Goal: Task Accomplishment & Management: Manage account settings

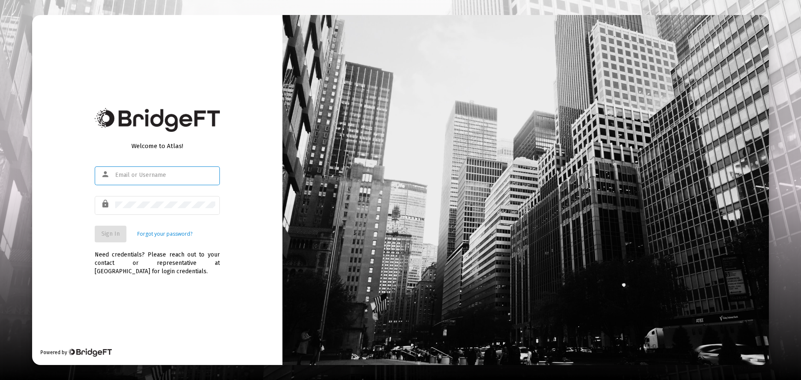
type input "brian@behlwealth.com"
click at [122, 239] on button "Sign In" at bounding box center [111, 234] width 32 height 17
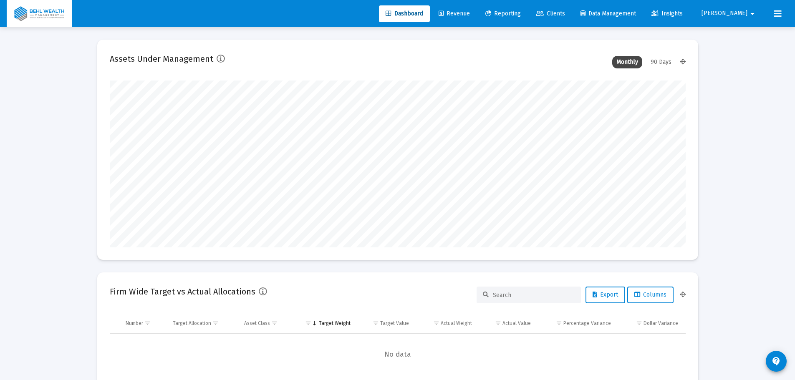
scroll to position [167, 576]
type input "2025-08-28"
type input "brian@behlwealth.com"
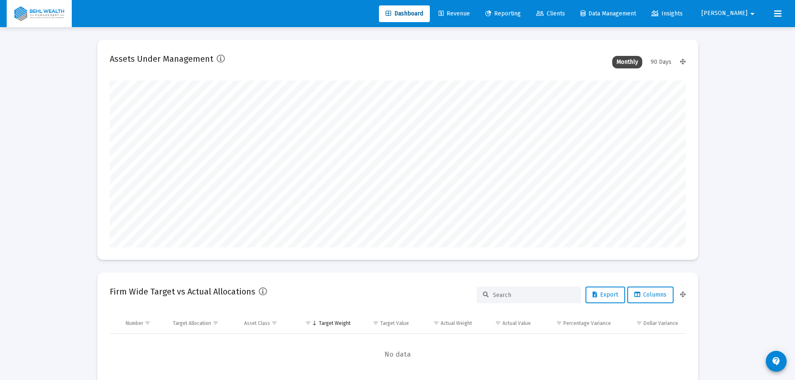
scroll to position [167, 269]
click at [521, 10] on span "Reporting" at bounding box center [502, 13] width 35 height 7
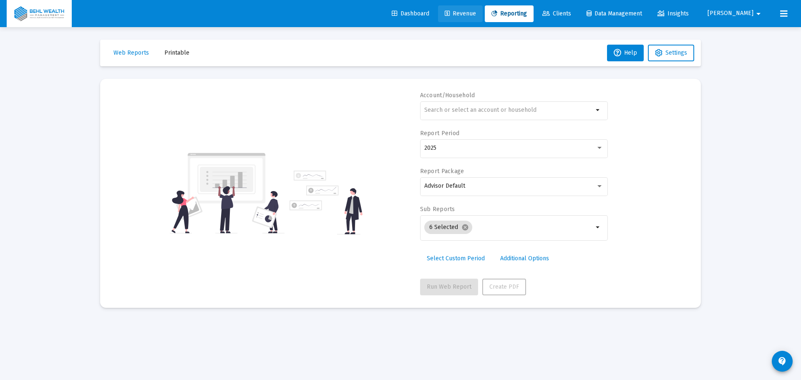
click at [476, 10] on span "Revenue" at bounding box center [460, 13] width 31 height 7
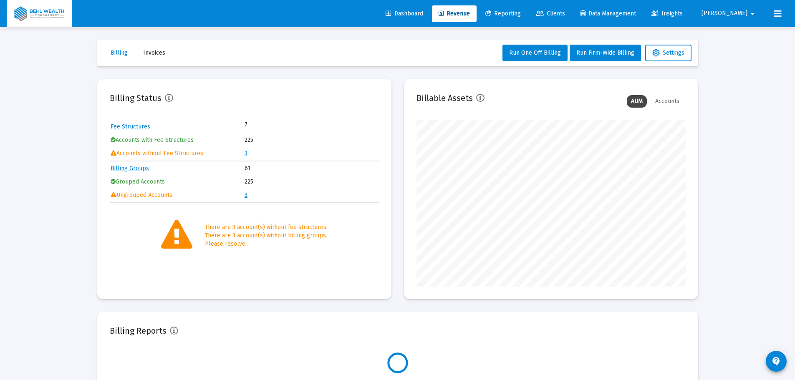
scroll to position [167, 269]
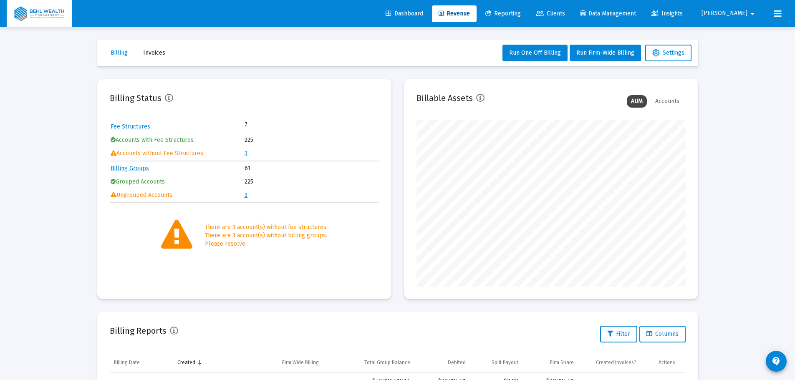
click at [244, 152] on link "3" at bounding box center [245, 153] width 3 height 7
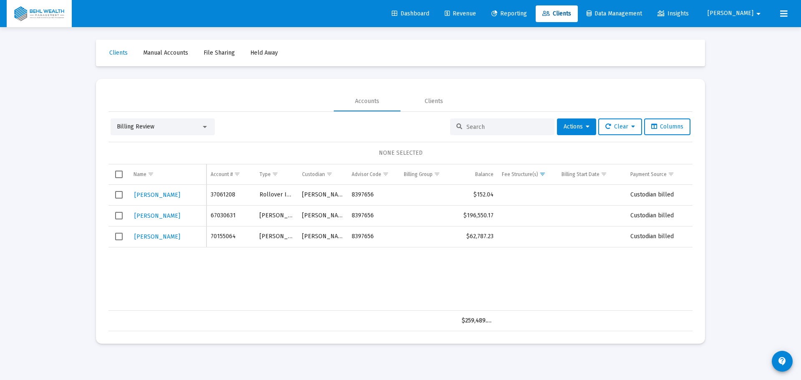
click at [121, 176] on span "Select all" at bounding box center [119, 175] width 8 height 8
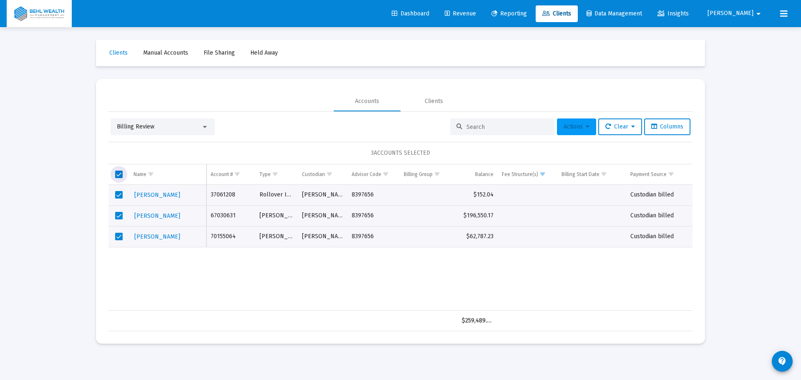
click at [581, 128] on span "Actions" at bounding box center [577, 126] width 26 height 7
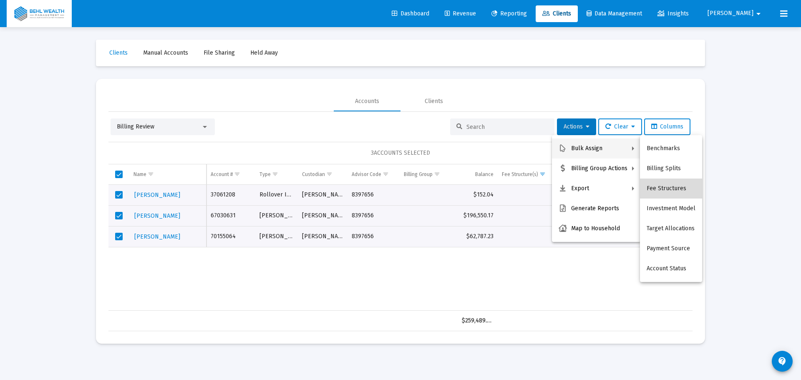
click at [673, 189] on button "Fee Structures" at bounding box center [671, 189] width 62 height 20
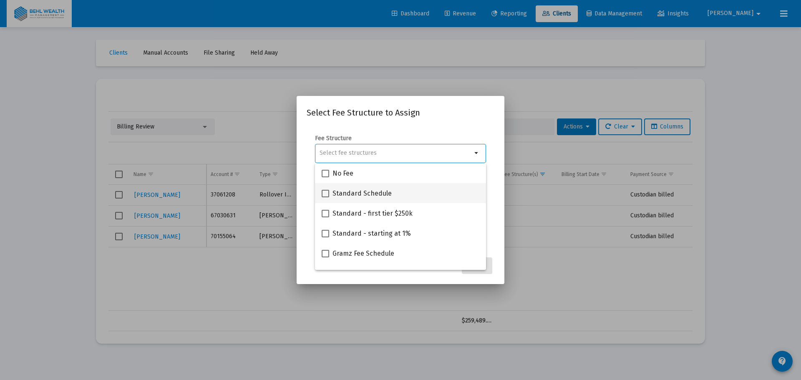
click at [373, 187] on mat-checkbox "Standard Schedule" at bounding box center [357, 193] width 70 height 20
click at [323, 194] on span at bounding box center [326, 194] width 8 height 8
click at [325, 197] on input "Standard Schedule" at bounding box center [325, 197] width 0 height 0
checkbox input "true"
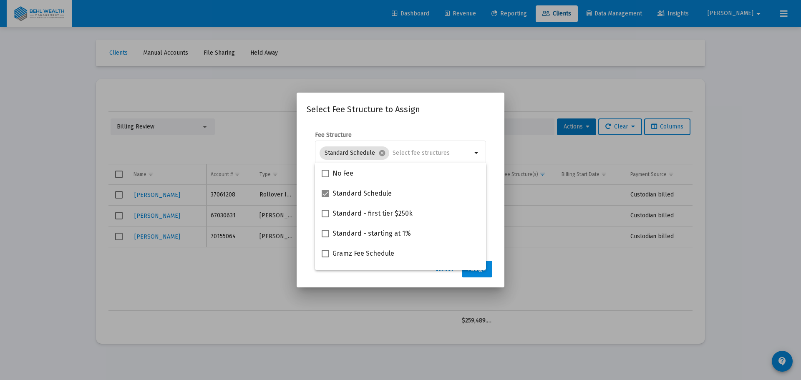
click at [493, 222] on form "Fee Structure Standard Schedule cancel arrow_drop_down Notes You are assigning …" at bounding box center [401, 188] width 188 height 115
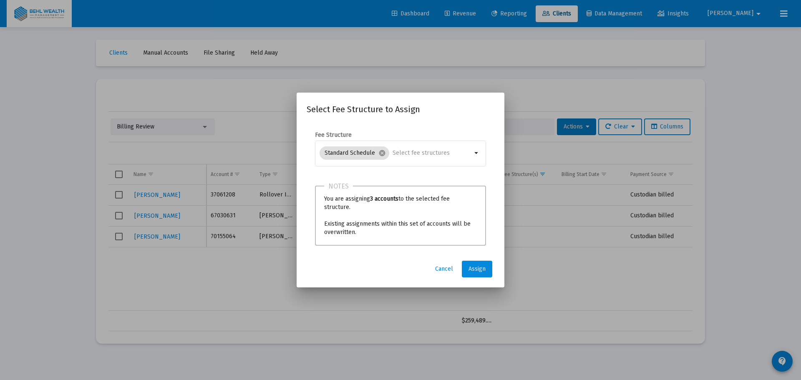
click at [481, 269] on span "Assign" at bounding box center [476, 268] width 17 height 7
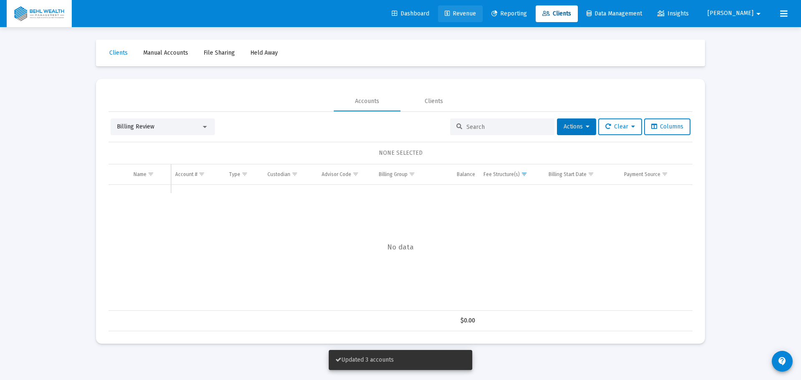
click at [476, 16] on span "Revenue" at bounding box center [460, 13] width 31 height 7
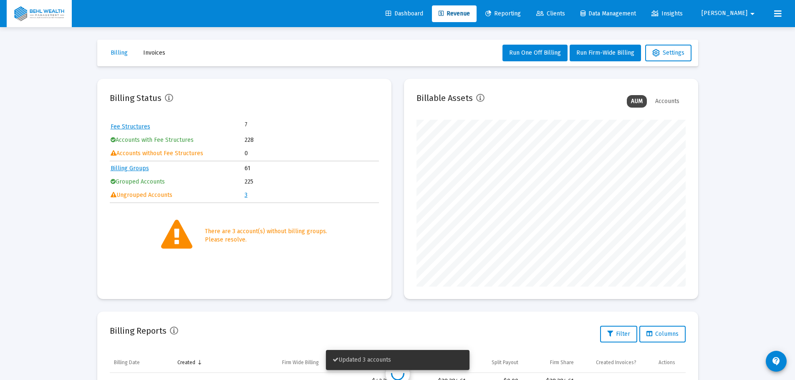
scroll to position [167, 269]
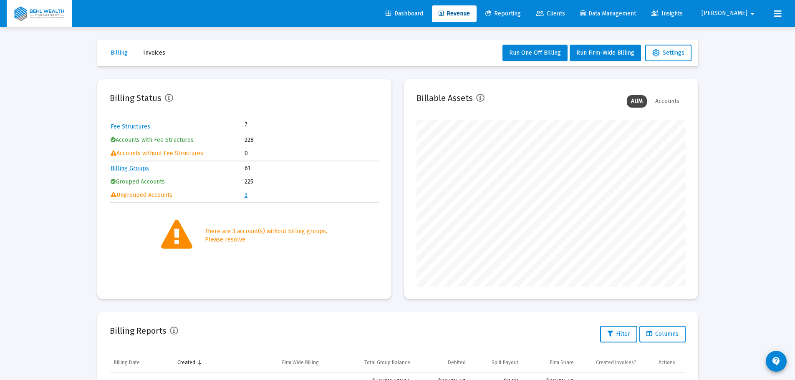
click at [246, 194] on link "3" at bounding box center [245, 194] width 3 height 7
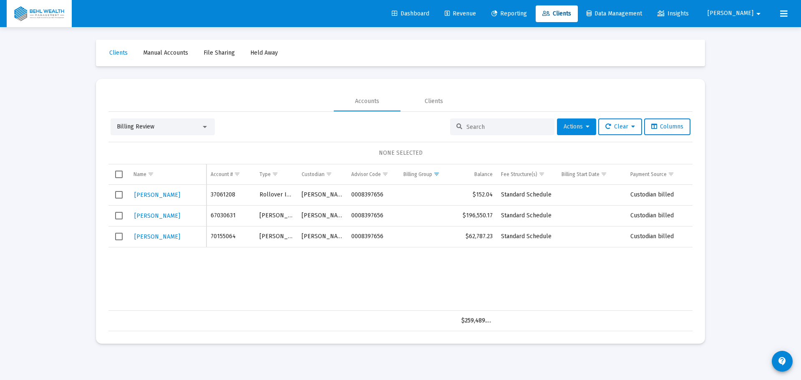
click at [578, 129] on span "Actions" at bounding box center [577, 126] width 26 height 7
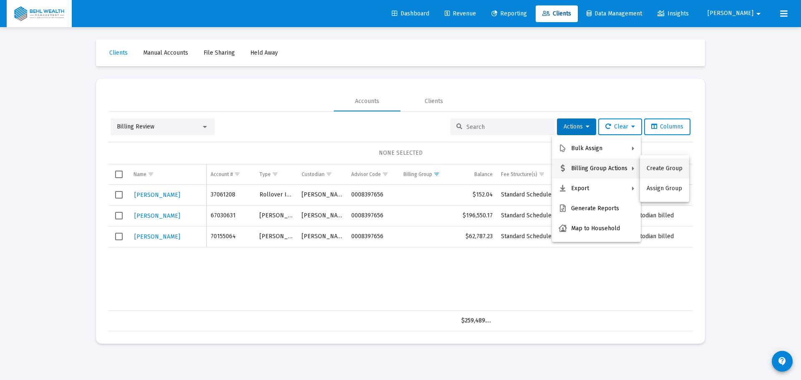
click at [667, 168] on button "Create Group" at bounding box center [664, 169] width 49 height 20
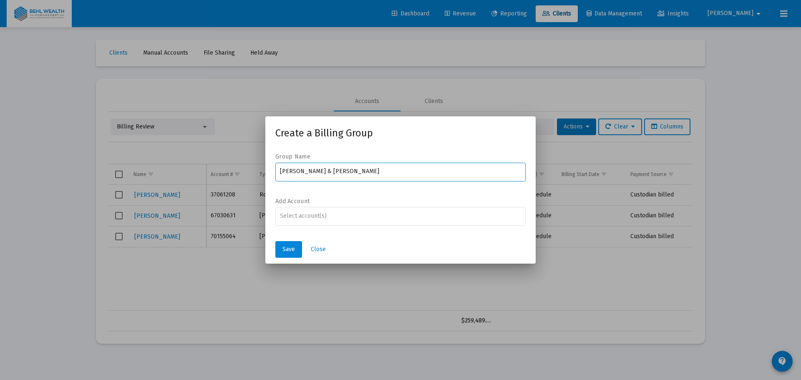
type input "[PERSON_NAME] & [PERSON_NAME]"
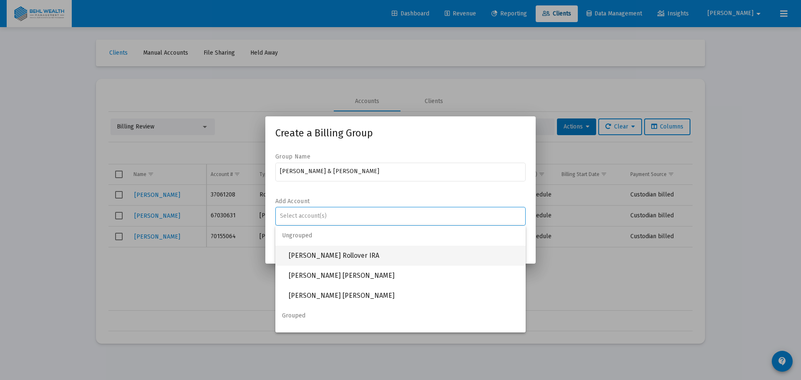
click at [392, 252] on span "[PERSON_NAME] Rollover IRA" at bounding box center [404, 256] width 230 height 20
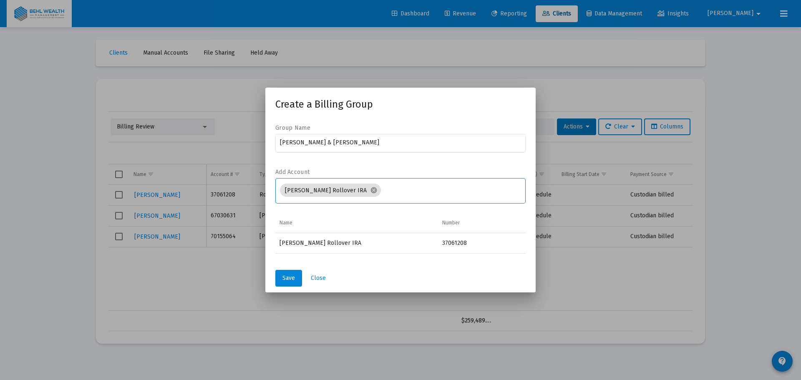
click at [407, 194] on input "Assignment Selection" at bounding box center [452, 190] width 137 height 7
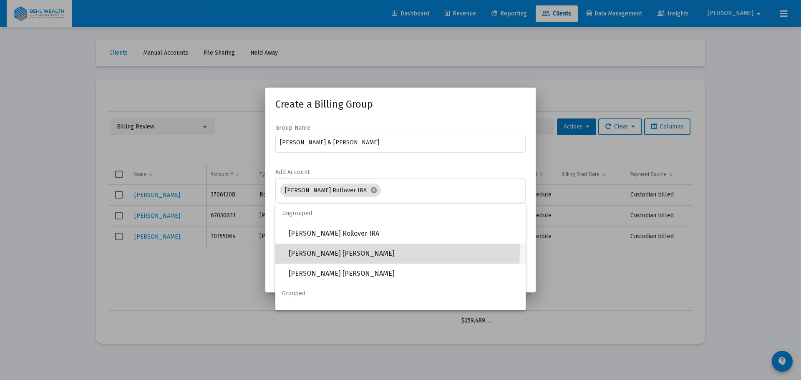
click at [375, 252] on span "[PERSON_NAME] [PERSON_NAME]" at bounding box center [404, 254] width 230 height 20
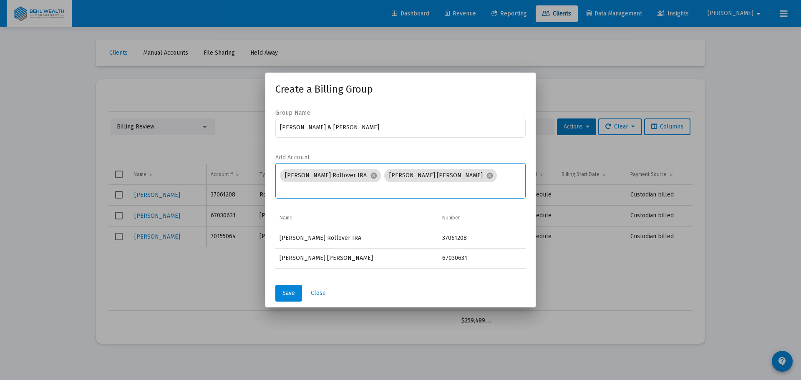
click at [458, 188] on input "Assignment Selection" at bounding box center [401, 189] width 242 height 7
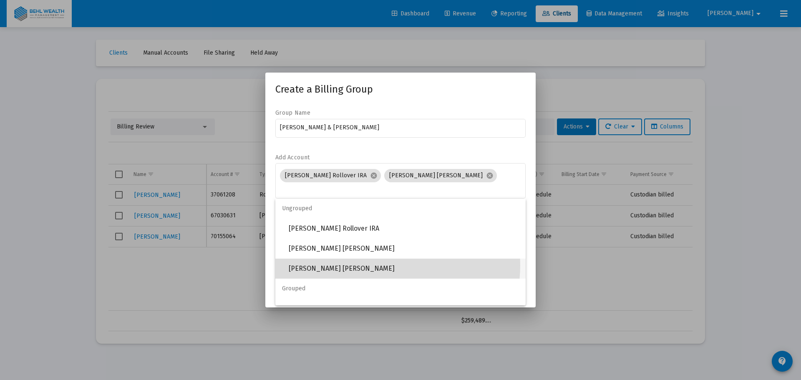
click at [391, 265] on span "[PERSON_NAME] [PERSON_NAME]" at bounding box center [404, 269] width 230 height 20
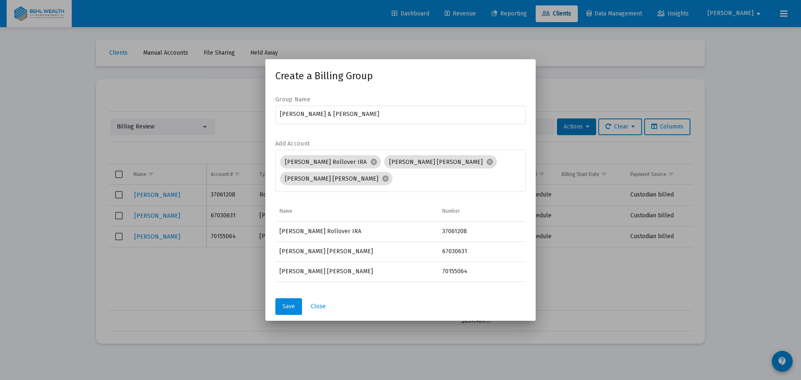
click at [288, 304] on span "Save" at bounding box center [288, 306] width 13 height 7
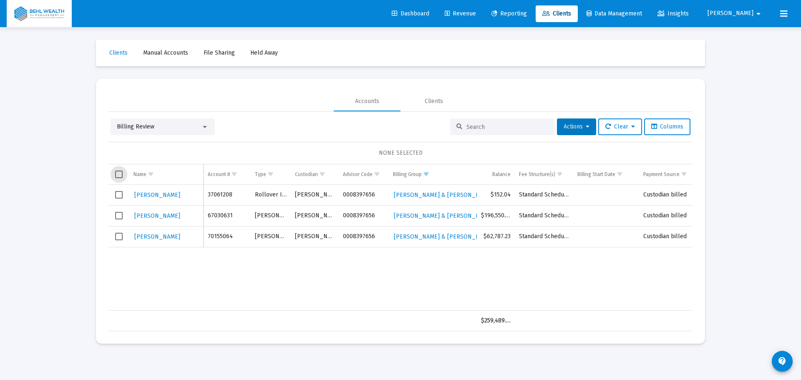
click at [117, 174] on span "Select all" at bounding box center [119, 175] width 8 height 8
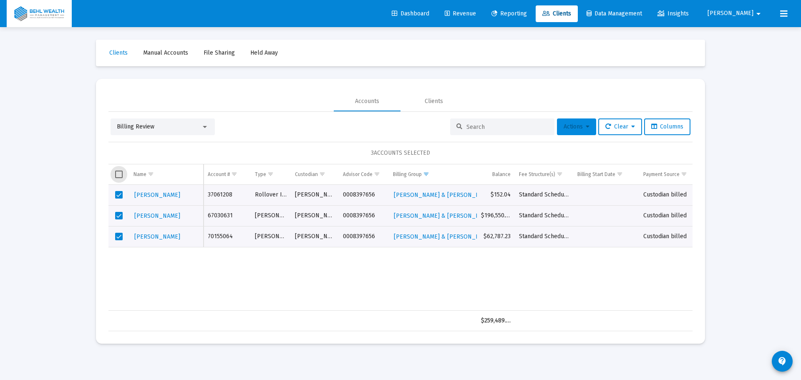
click at [586, 126] on icon at bounding box center [588, 127] width 4 height 6
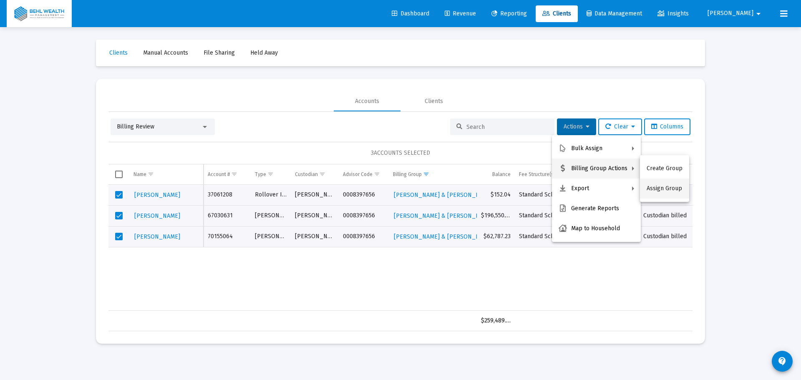
click at [652, 186] on button "Assign Group" at bounding box center [664, 189] width 49 height 20
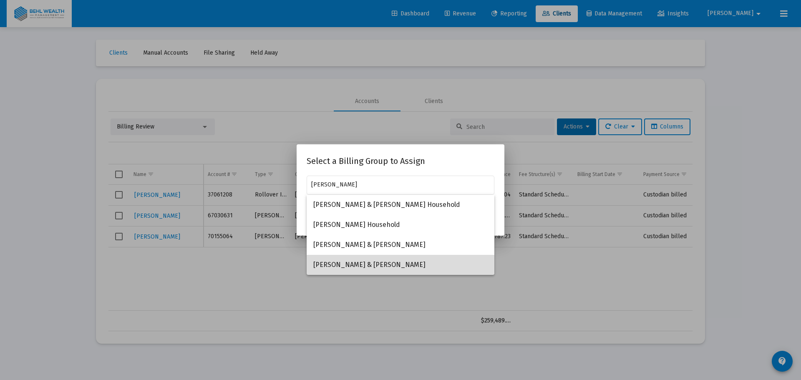
click at [381, 263] on span "[PERSON_NAME] & [PERSON_NAME]" at bounding box center [400, 265] width 174 height 20
type input "[PERSON_NAME] & [PERSON_NAME]"
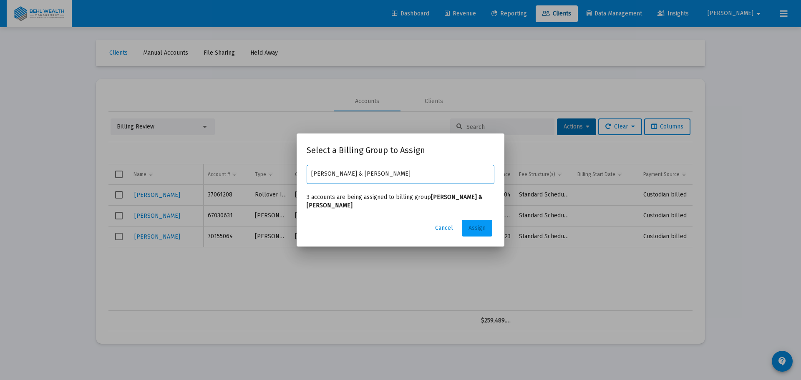
click at [473, 229] on span "Assign" at bounding box center [476, 227] width 17 height 7
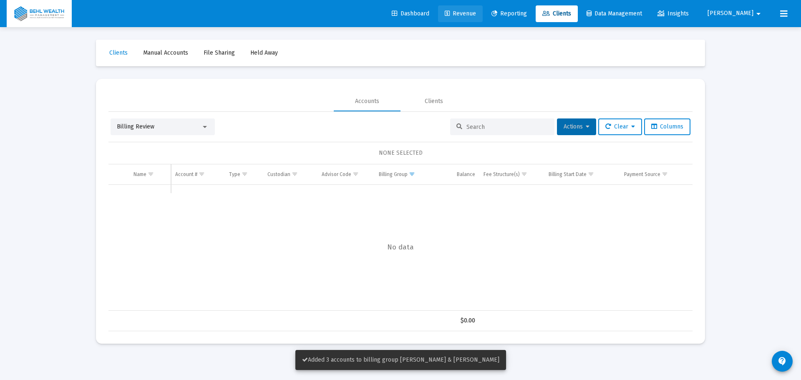
click at [476, 14] on span "Revenue" at bounding box center [460, 13] width 31 height 7
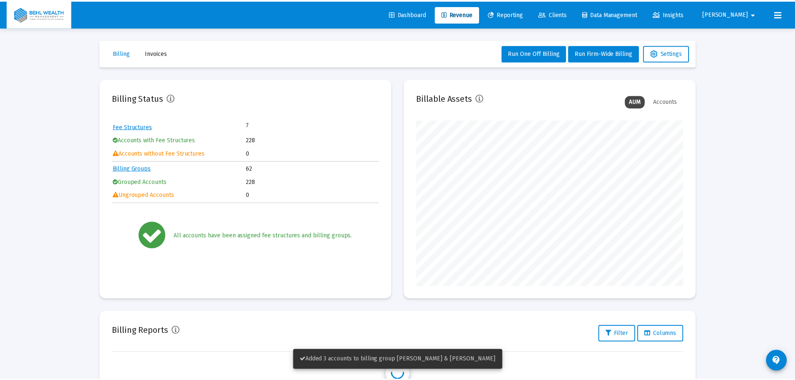
scroll to position [167, 269]
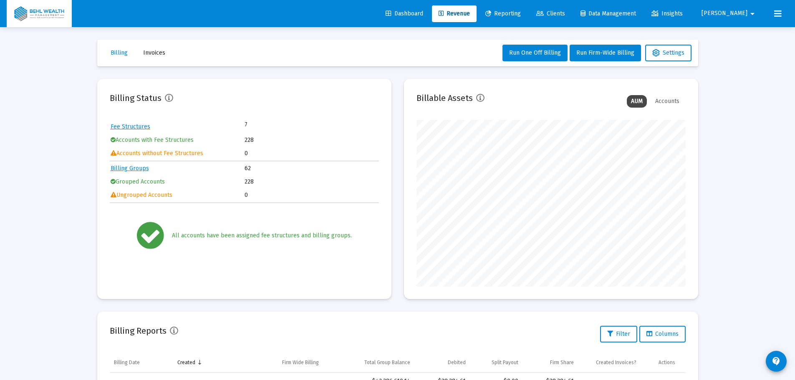
click at [739, 13] on span "[PERSON_NAME]" at bounding box center [724, 13] width 46 height 7
click at [742, 30] on span "Settings" at bounding box center [753, 35] width 25 height 20
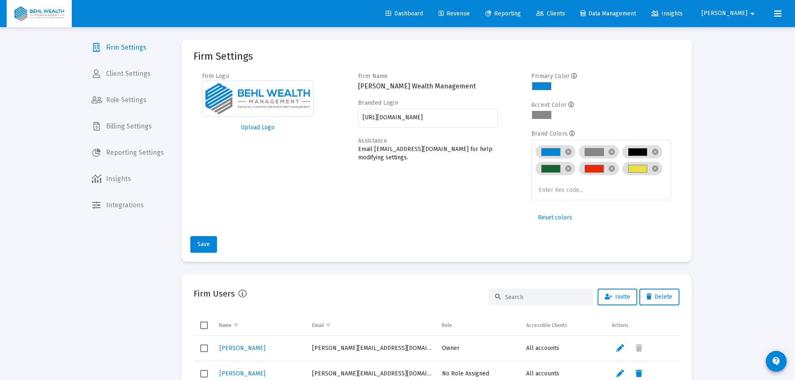
click at [128, 128] on span "Billing Settings" at bounding box center [128, 126] width 86 height 20
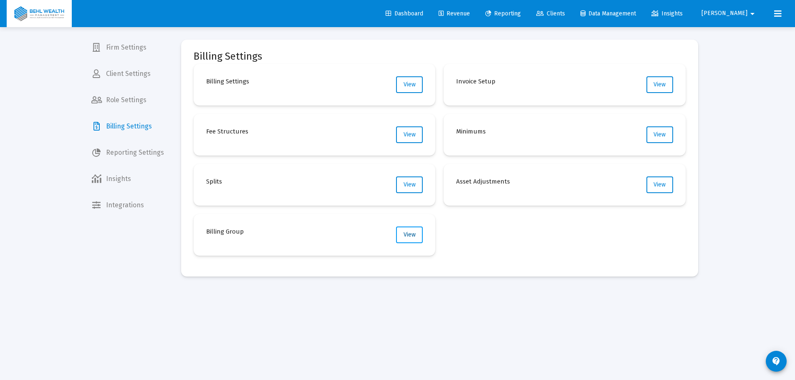
click at [407, 234] on span "View" at bounding box center [409, 234] width 12 height 7
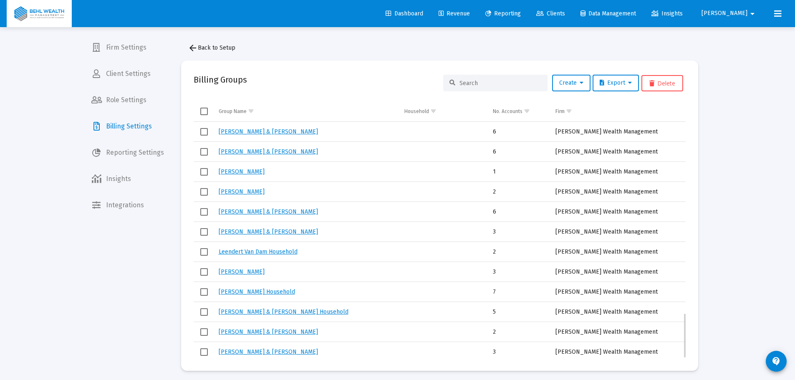
scroll to position [1005, 0]
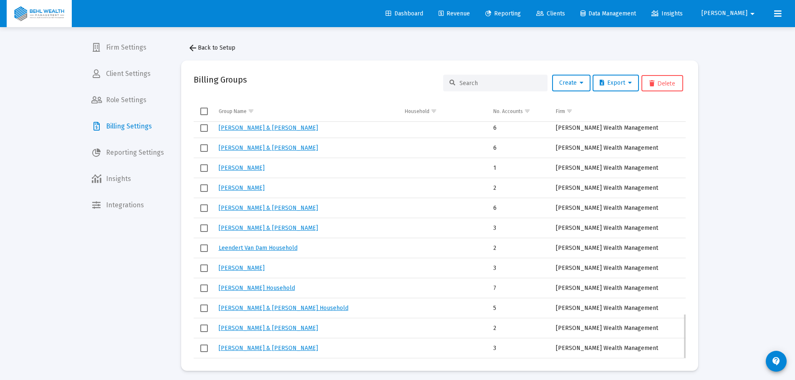
click at [252, 347] on link "[PERSON_NAME] & [PERSON_NAME]" at bounding box center [268, 348] width 99 height 7
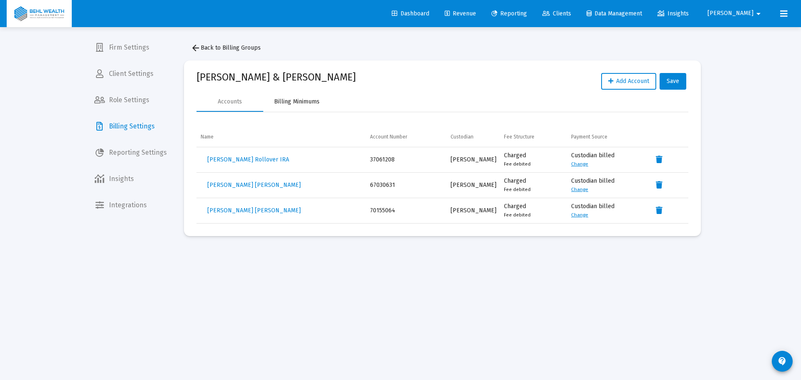
click at [289, 104] on div "Billing Minimums" at bounding box center [296, 102] width 45 height 8
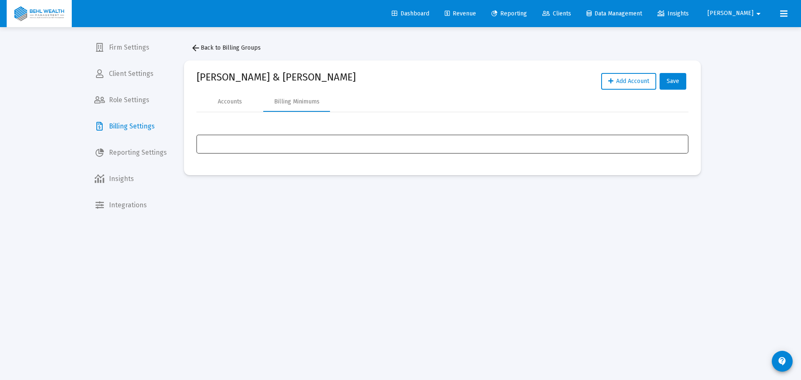
click at [272, 147] on div "Assignment Selection" at bounding box center [442, 143] width 486 height 10
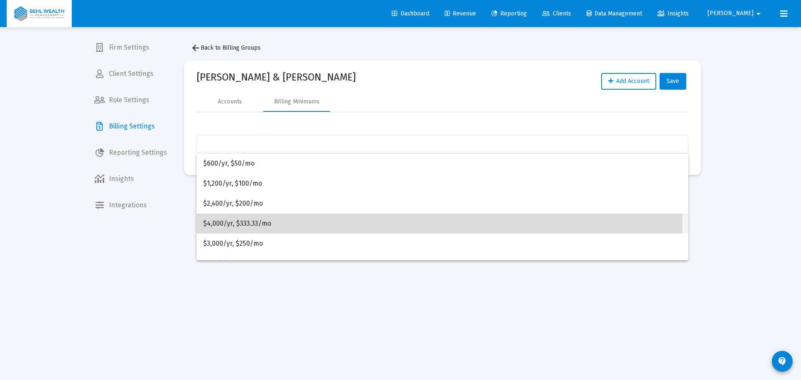
click at [263, 215] on span "$4,000/yr, $333.33/mo" at bounding box center [442, 224] width 478 height 20
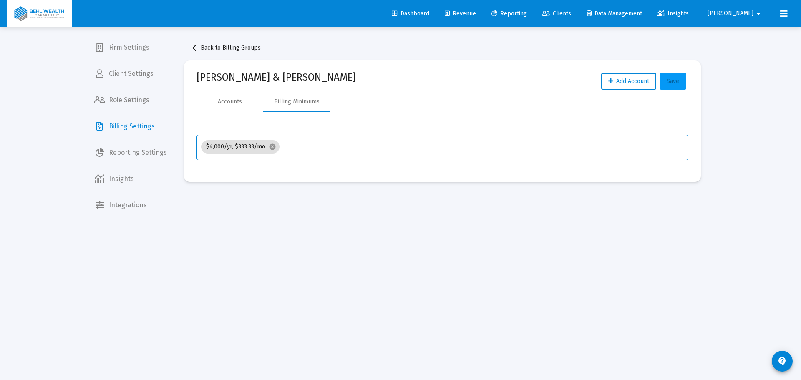
click at [674, 81] on span "Save" at bounding box center [673, 81] width 13 height 7
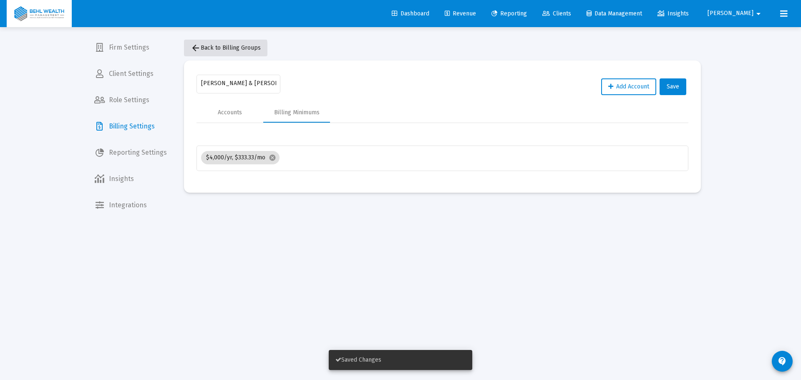
click at [211, 49] on span "arrow_back Back to Billing Groups" at bounding box center [226, 47] width 70 height 7
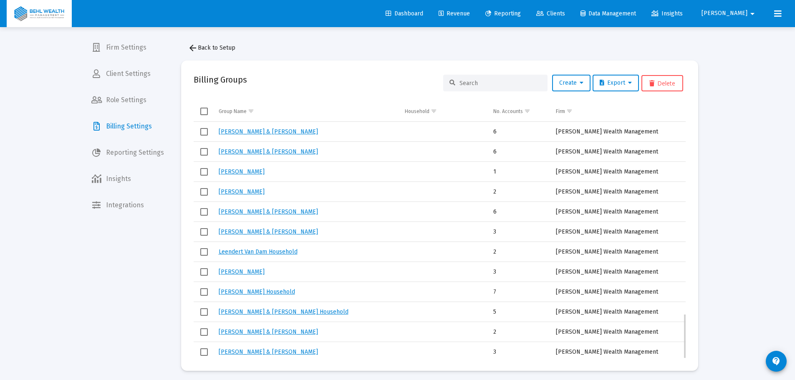
scroll to position [1005, 0]
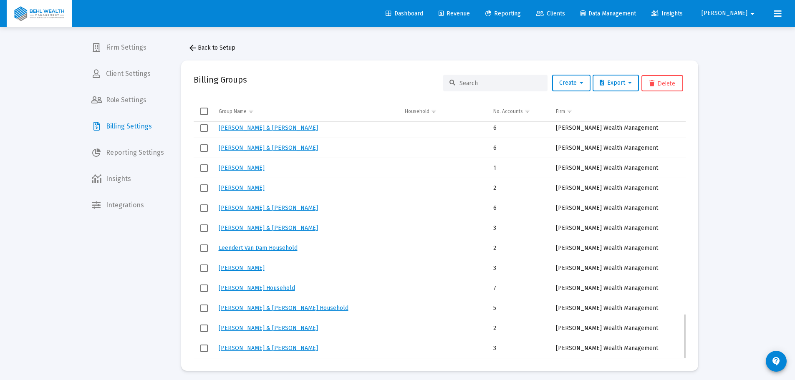
click at [279, 350] on link "[PERSON_NAME] & [PERSON_NAME]" at bounding box center [268, 348] width 99 height 7
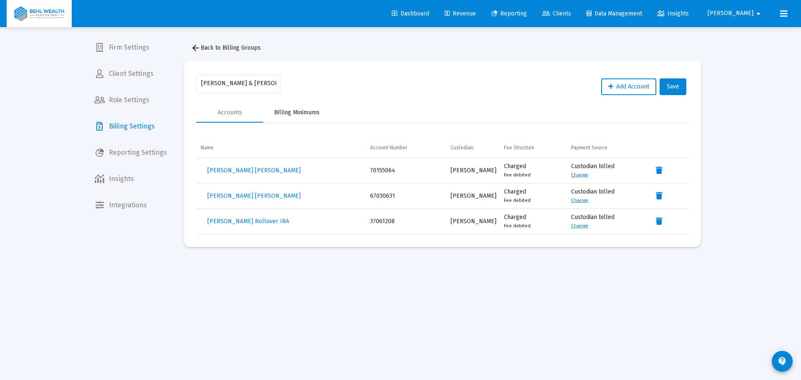
drag, startPoint x: 292, startPoint y: 103, endPoint x: 299, endPoint y: 117, distance: 15.9
click at [292, 103] on div "Billing Minimums" at bounding box center [296, 113] width 67 height 20
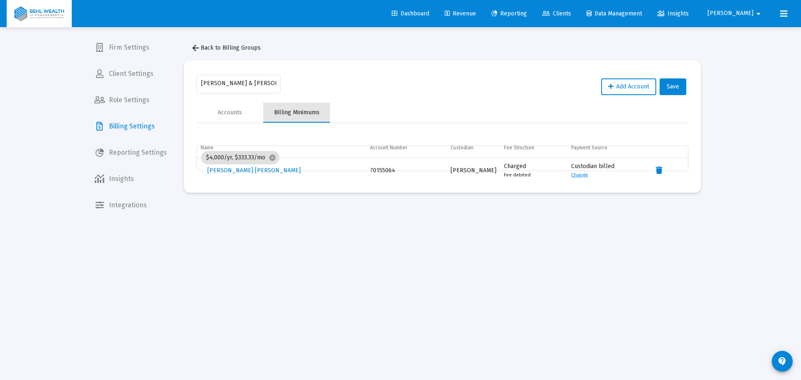
click at [299, 118] on div "Billing Minimums" at bounding box center [296, 113] width 67 height 20
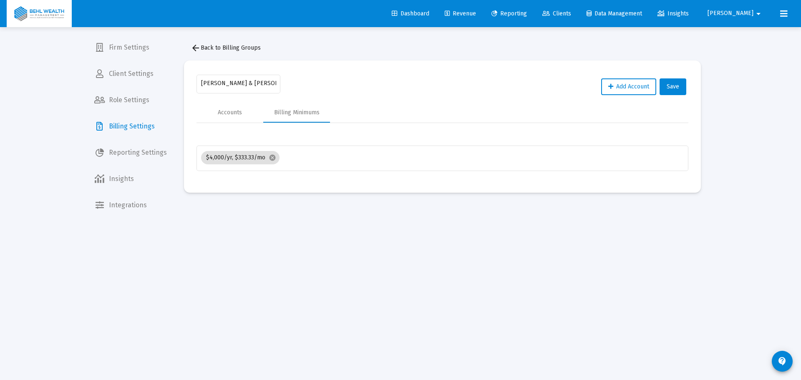
click at [417, 94] on div "John & Gerianne Thielemann Add Account Save" at bounding box center [442, 88] width 492 height 30
click at [483, 18] on link "Revenue" at bounding box center [460, 13] width 45 height 17
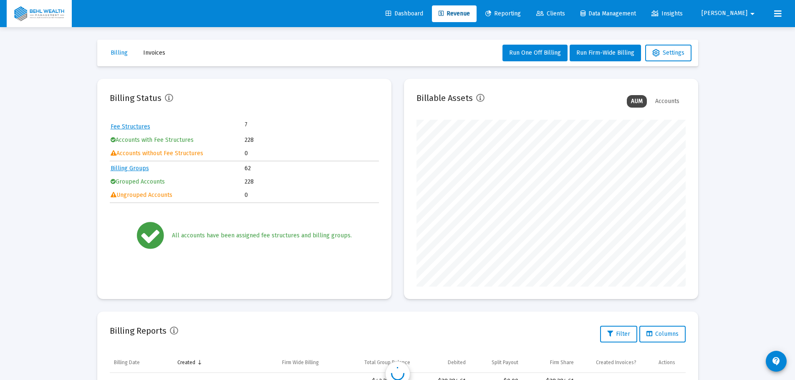
scroll to position [167, 269]
click at [586, 60] on button "Run Firm-Wide Billing" at bounding box center [604, 53] width 71 height 17
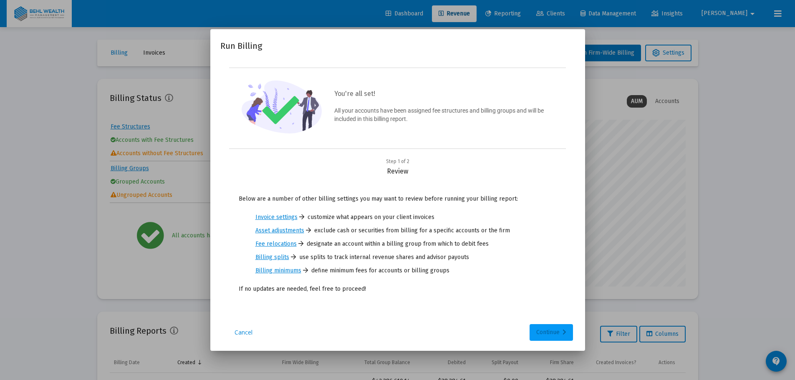
click at [555, 333] on div "Continue" at bounding box center [551, 332] width 30 height 17
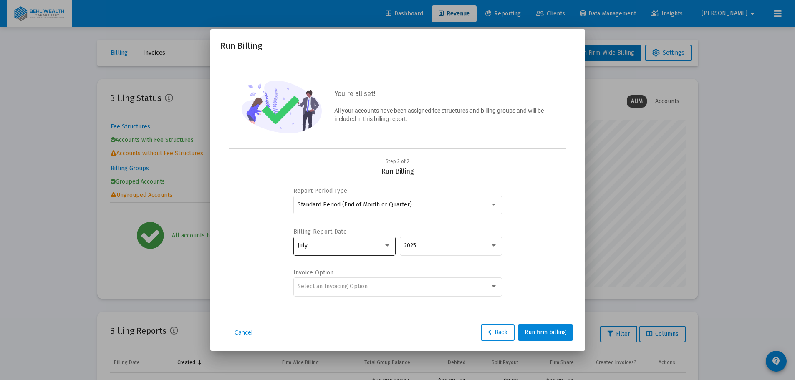
click at [362, 254] on div "July" at bounding box center [343, 245] width 93 height 20
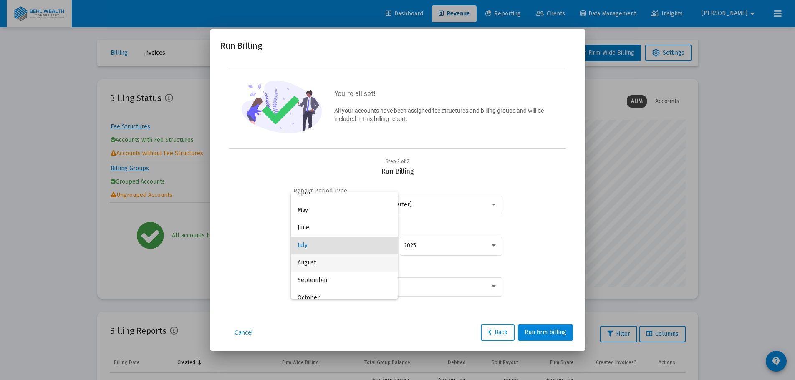
click at [346, 257] on span "August" at bounding box center [343, 263] width 93 height 18
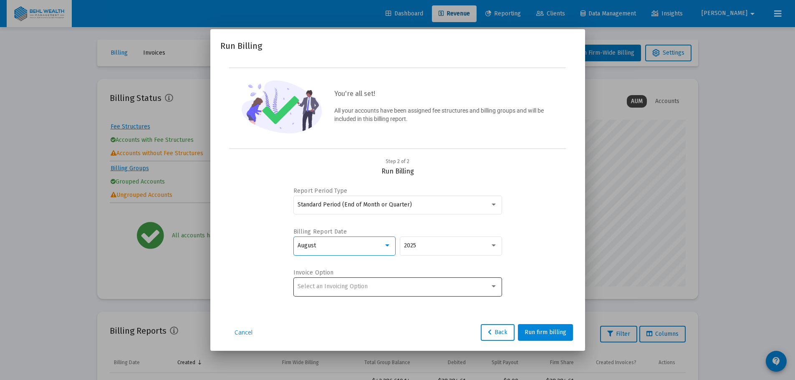
click at [375, 290] on div "Select an Invoicing Option" at bounding box center [397, 286] width 200 height 20
click at [367, 292] on span "No Invoice" at bounding box center [397, 286] width 200 height 18
click at [560, 331] on span "Run firm billing" at bounding box center [545, 332] width 42 height 7
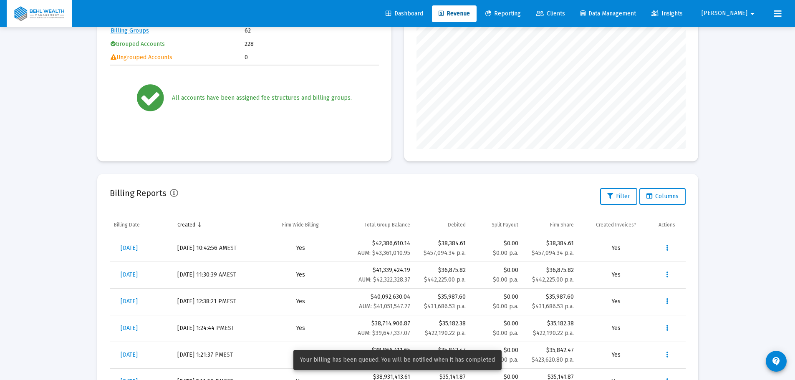
scroll to position [167, 0]
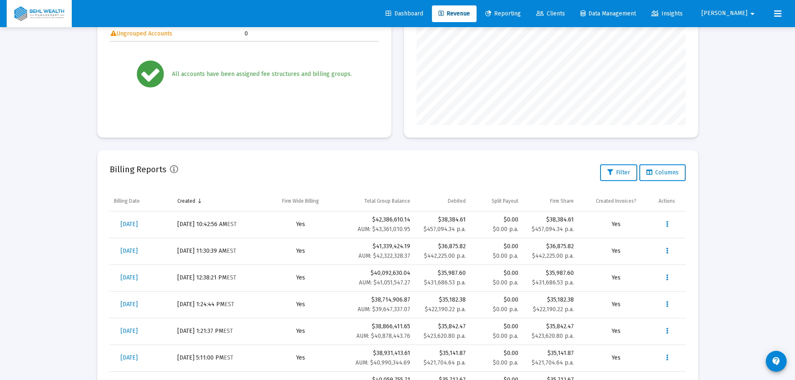
scroll to position [167, 0]
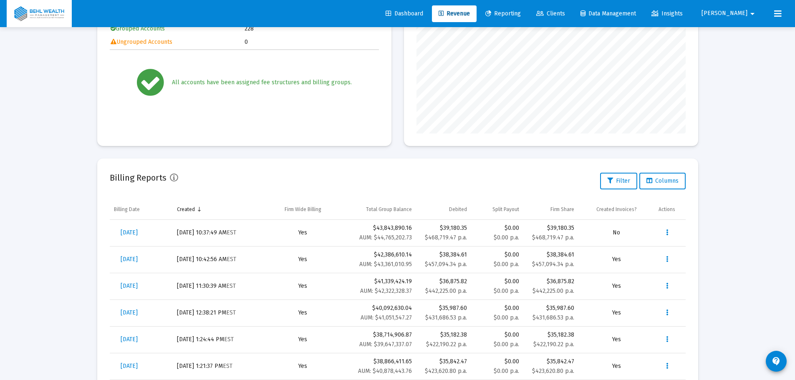
scroll to position [167, 0]
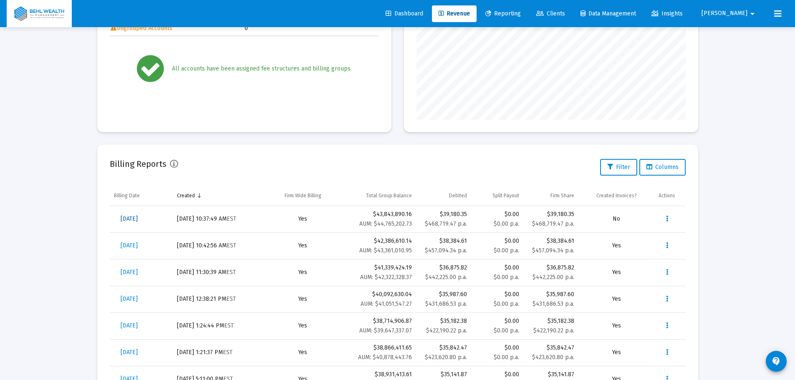
click at [131, 216] on span "[DATE]" at bounding box center [129, 218] width 17 height 7
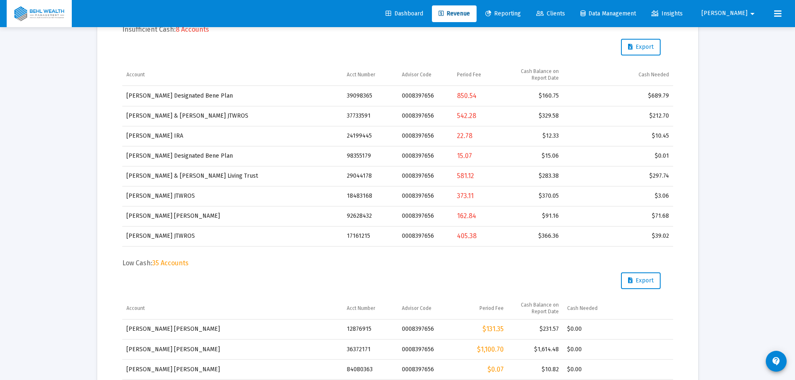
scroll to position [194, 0]
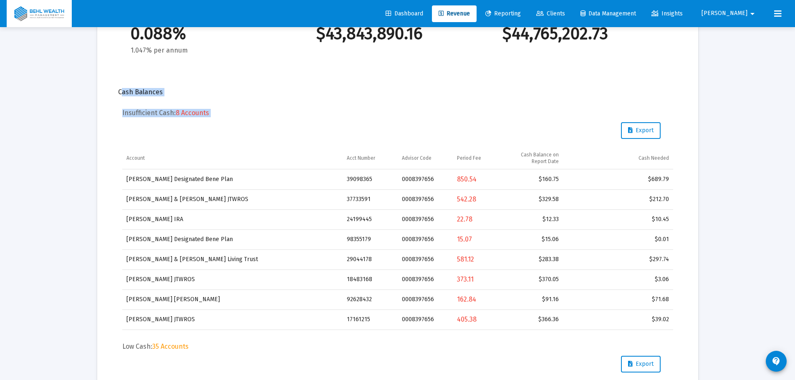
drag, startPoint x: 116, startPoint y: 91, endPoint x: 673, endPoint y: 325, distance: 605.0
click at [158, 90] on div "Cash Balances" at bounding box center [397, 92] width 559 height 8
drag, startPoint x: 119, startPoint y: 91, endPoint x: 669, endPoint y: 322, distance: 596.8
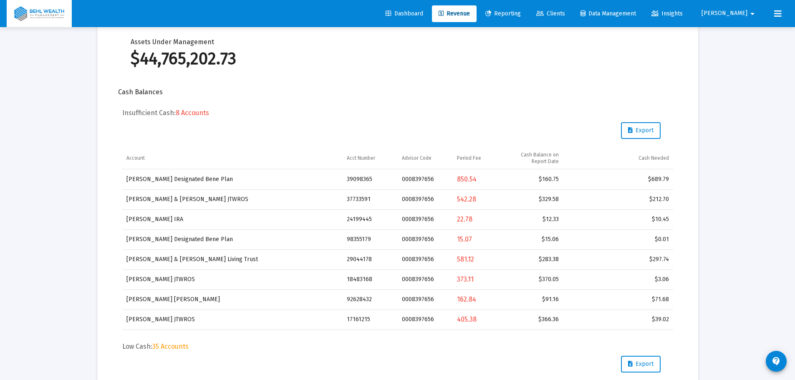
scroll to position [428, 0]
